Goal: Find specific page/section: Find specific page/section

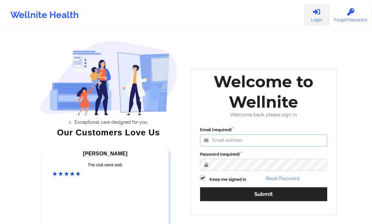
click at [228, 138] on input "Email (required)" at bounding box center [264, 141] width 128 height 12
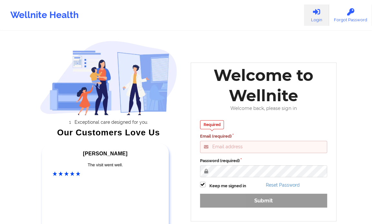
type input "[PERSON_NAME][EMAIL_ADDRESS][DOMAIN_NAME]"
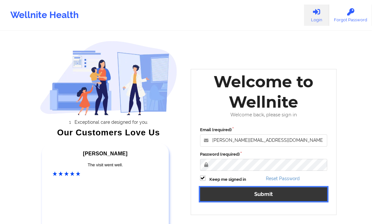
click at [279, 197] on button "Submit" at bounding box center [264, 195] width 128 height 14
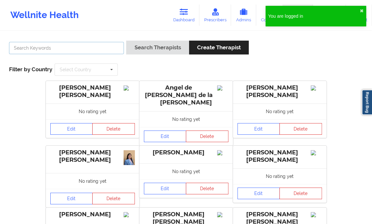
click at [58, 50] on input "text" at bounding box center [66, 48] width 115 height 12
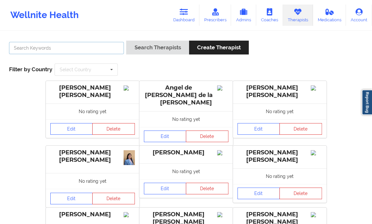
paste input "[PERSON_NAME]"
type input "[PERSON_NAME]"
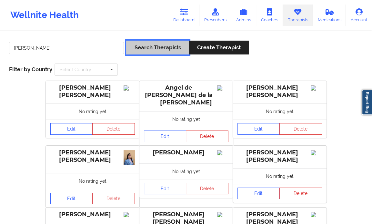
click at [147, 45] on button "Search Therapists" at bounding box center [157, 48] width 63 height 14
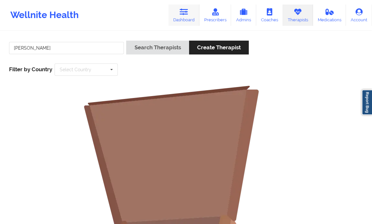
click at [188, 11] on icon at bounding box center [184, 11] width 8 height 7
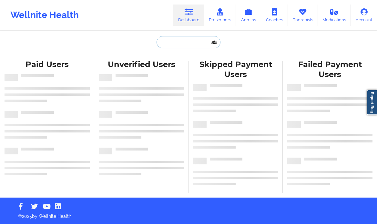
click at [170, 43] on input "text" at bounding box center [189, 42] width 64 height 12
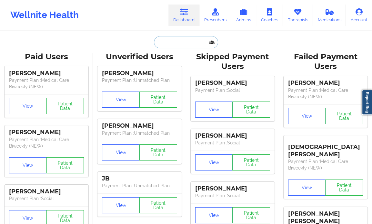
paste input "[PERSON_NAME]"
type input "[PERSON_NAME]"
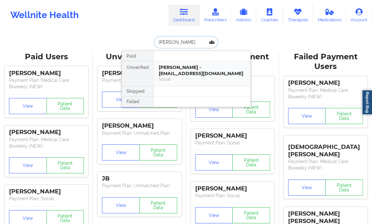
click at [184, 76] on div "[PERSON_NAME] - [EMAIL_ADDRESS][DOMAIN_NAME]" at bounding box center [202, 71] width 87 height 12
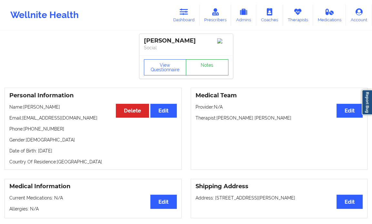
click at [213, 68] on link "Notes" at bounding box center [207, 67] width 43 height 16
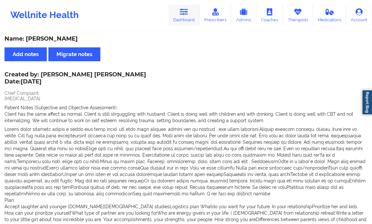
click at [187, 15] on icon at bounding box center [184, 11] width 8 height 7
